Goal: Find specific page/section: Find specific page/section

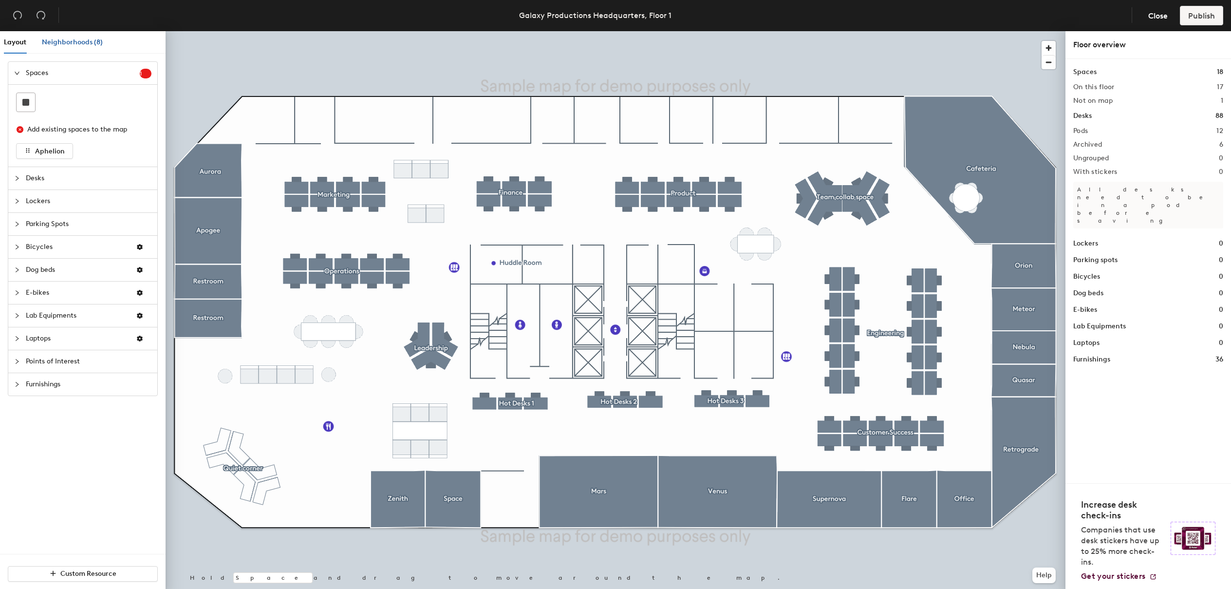
click at [87, 42] on span "Neighborhoods (8)" at bounding box center [72, 42] width 61 height 8
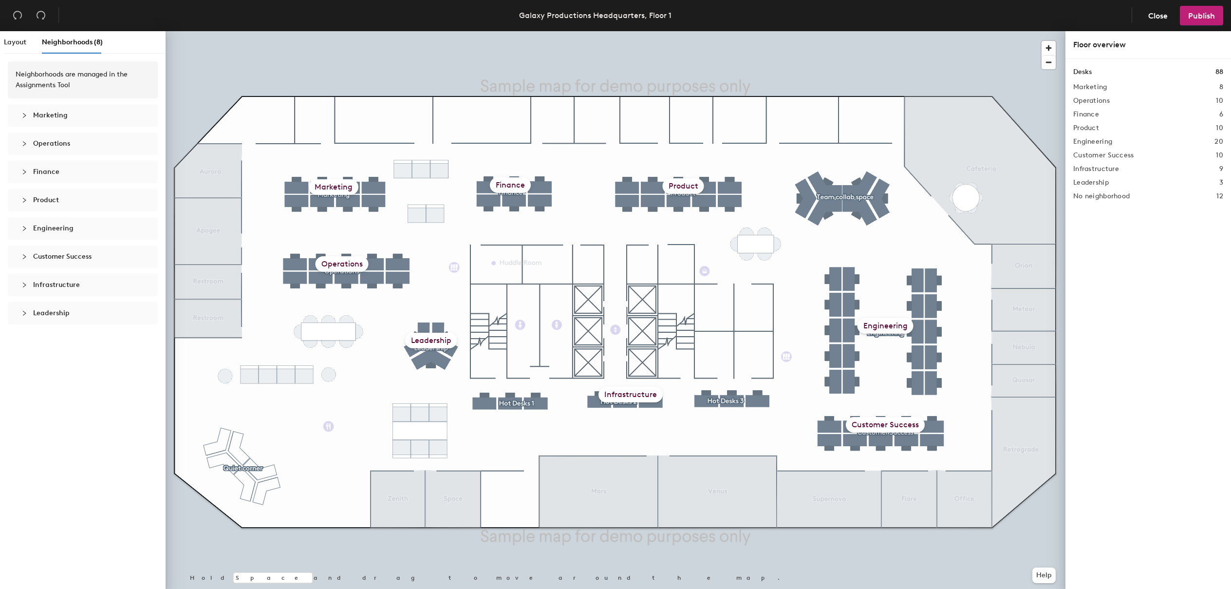
click at [35, 168] on span "Finance" at bounding box center [46, 172] width 26 height 8
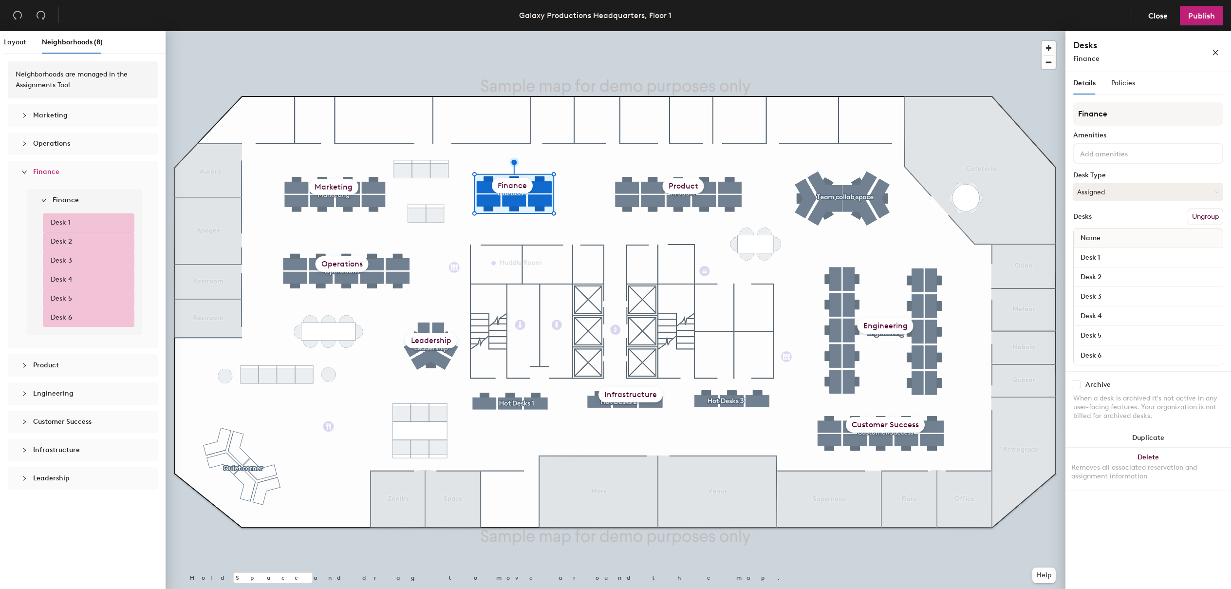
click at [113, 239] on li "Desk 2" at bounding box center [89, 241] width 92 height 19
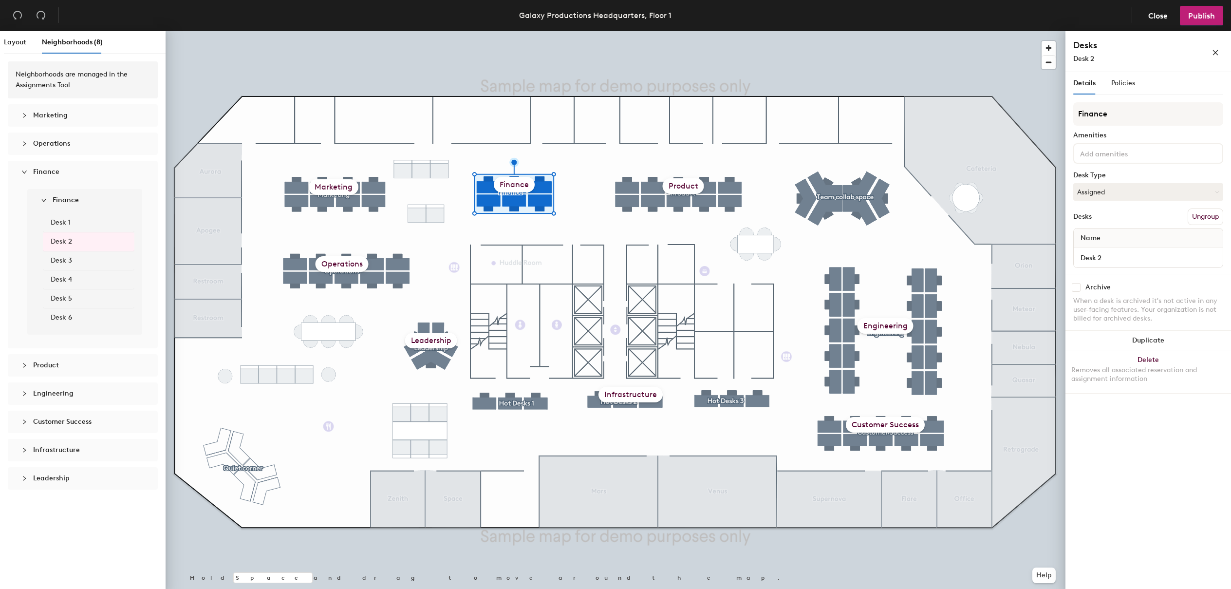
click at [41, 175] on span "Finance" at bounding box center [46, 172] width 26 height 8
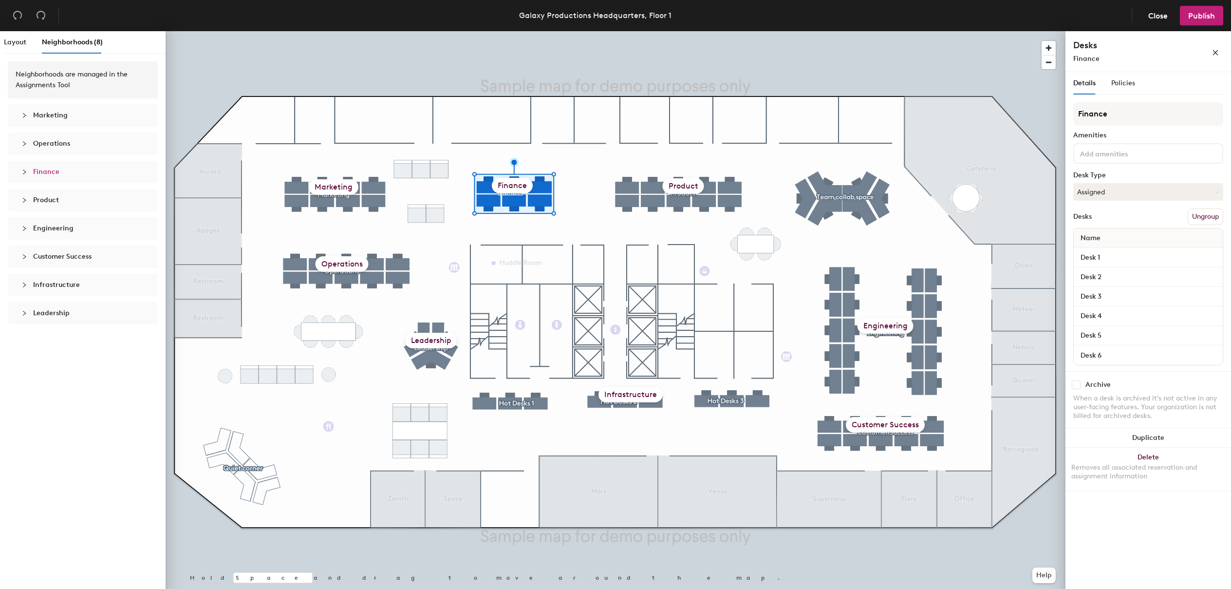
click at [496, 186] on div "Finance" at bounding box center [512, 186] width 41 height 16
click at [1117, 84] on span "Policies" at bounding box center [1123, 83] width 24 height 8
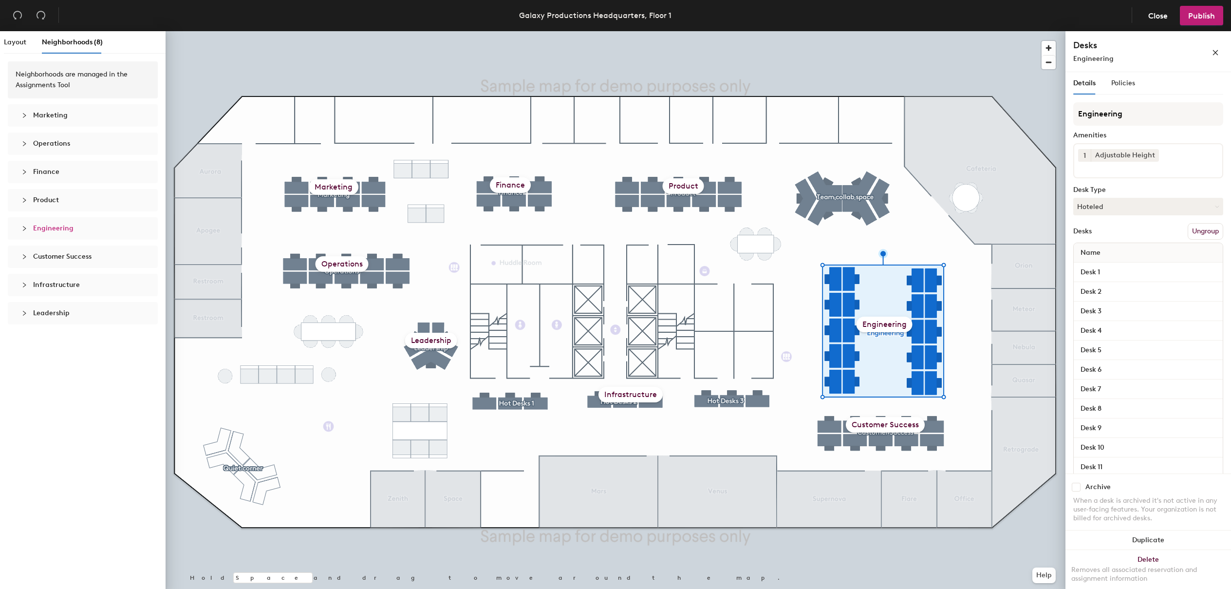
click at [75, 83] on div "Neighborhoods are managed in the Assignments Tool" at bounding box center [83, 79] width 134 height 21
click at [1164, 20] on button "Close" at bounding box center [1158, 15] width 36 height 19
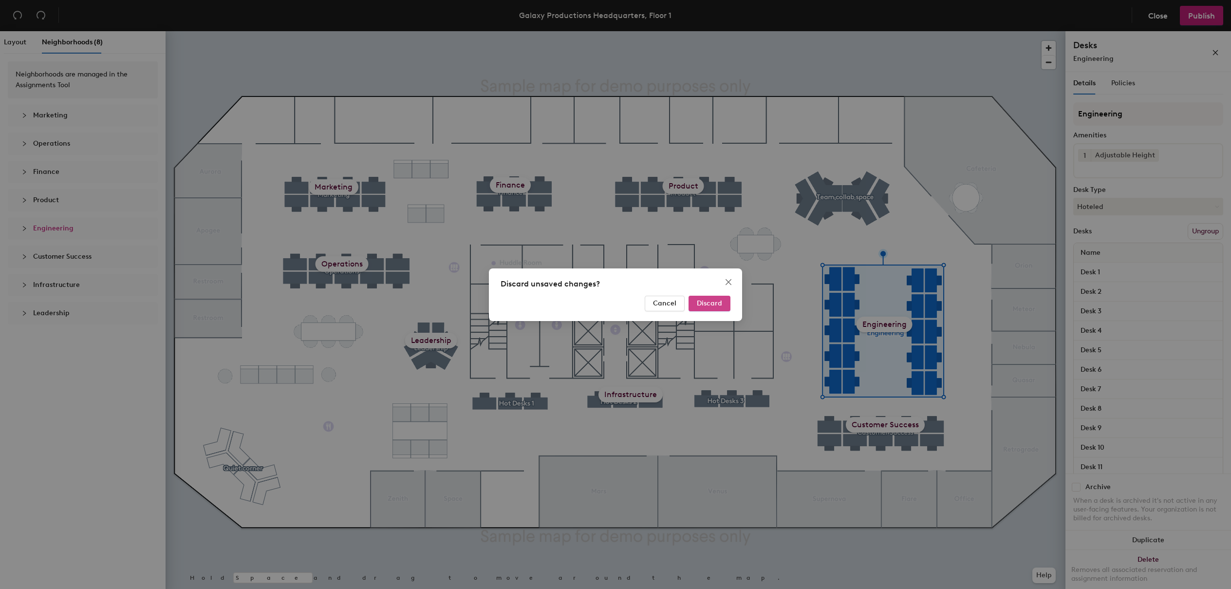
click at [727, 306] on button "Discard" at bounding box center [710, 304] width 42 height 16
